Goal: Transaction & Acquisition: Download file/media

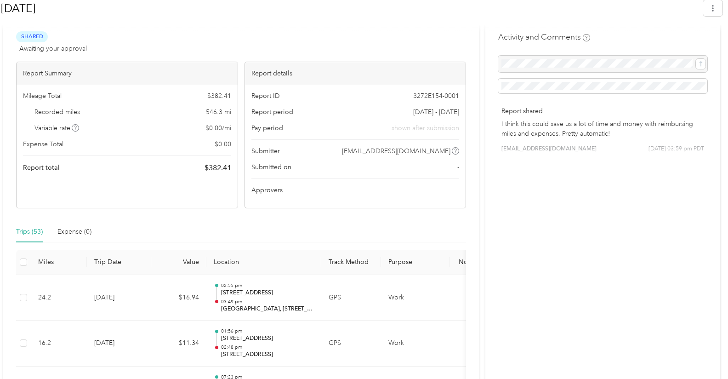
scroll to position [138, 0]
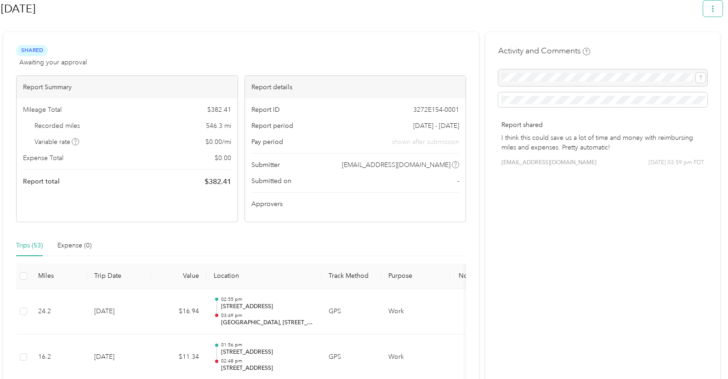
click at [714, 9] on icon "button" at bounding box center [713, 9] width 2 height 6
click at [683, 47] on span "Download" at bounding box center [691, 52] width 30 height 10
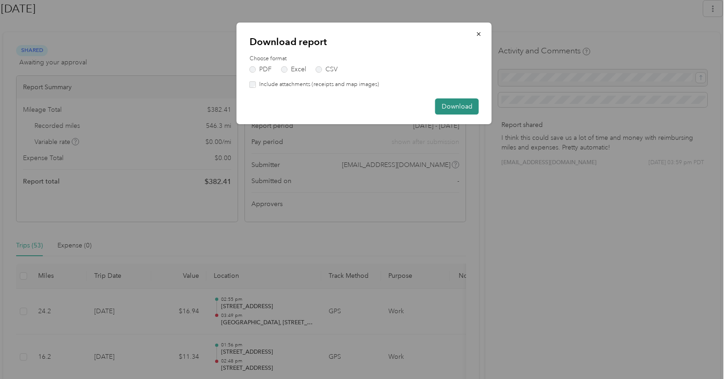
click at [448, 104] on button "Download" at bounding box center [457, 106] width 44 height 16
